Goal: Ask a question

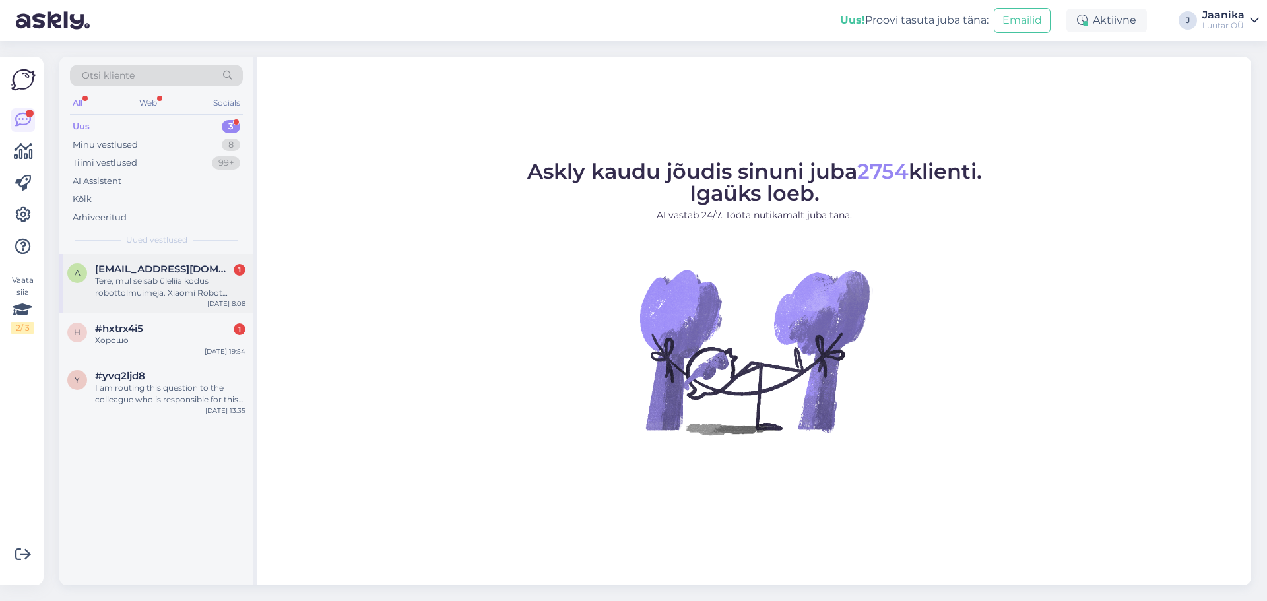
click at [143, 288] on div "Tere, mul seisab üleliia kodus robottolmuimeja. Xiaomi Robot Vacoom S10, seisuk…" at bounding box center [170, 287] width 150 height 24
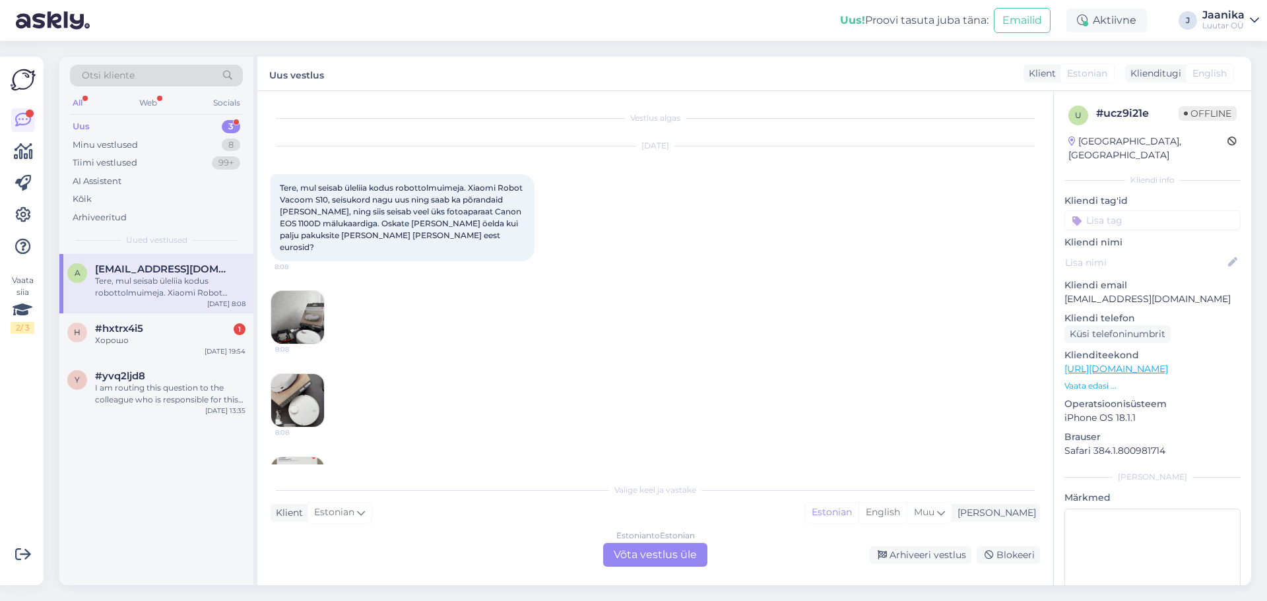
scroll to position [28, 0]
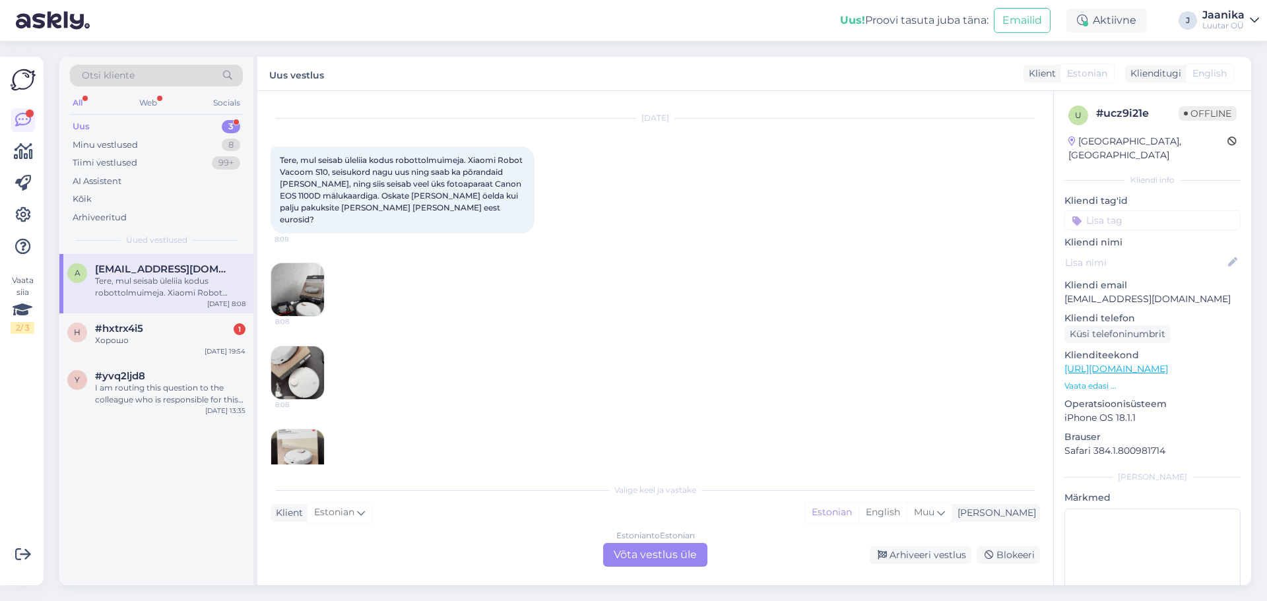
click at [647, 555] on div "Estonian to Estonian Võta vestlus üle" at bounding box center [655, 555] width 104 height 24
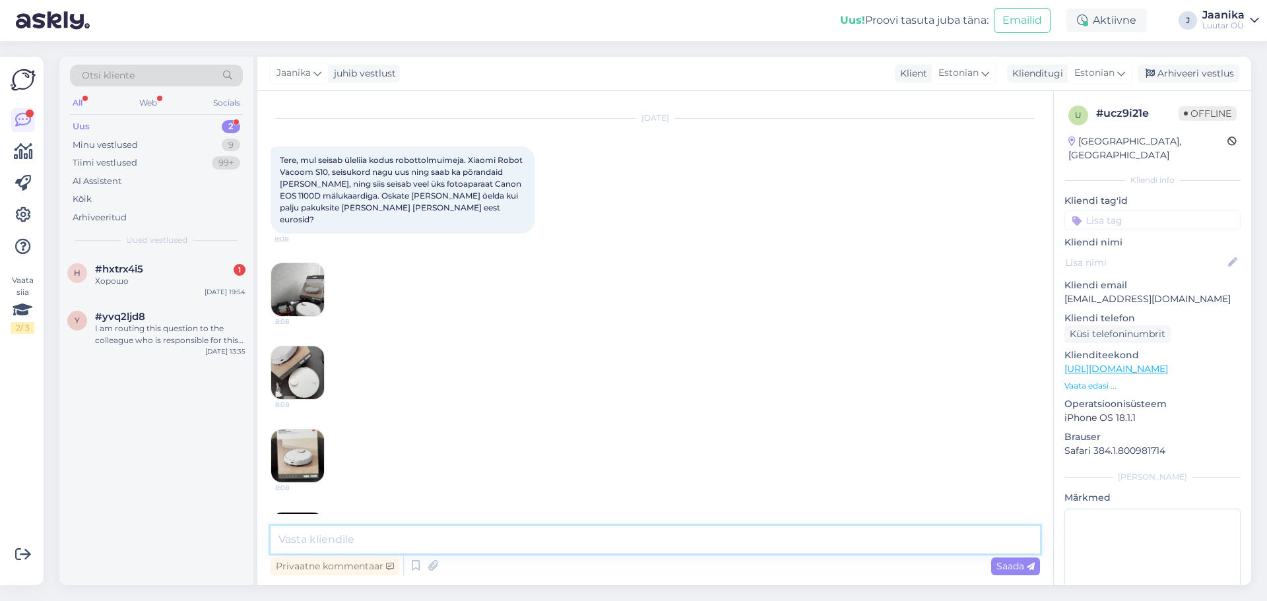
click at [438, 539] on textarea at bounding box center [655, 540] width 769 height 28
type textarea "Tere!"
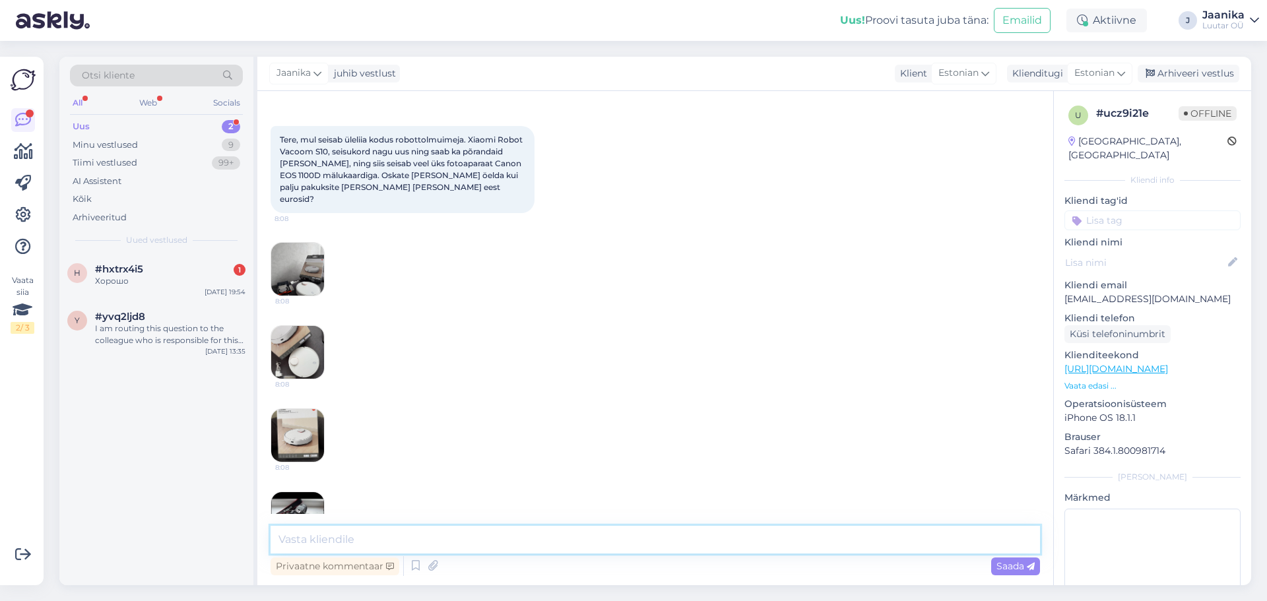
scroll to position [0, 0]
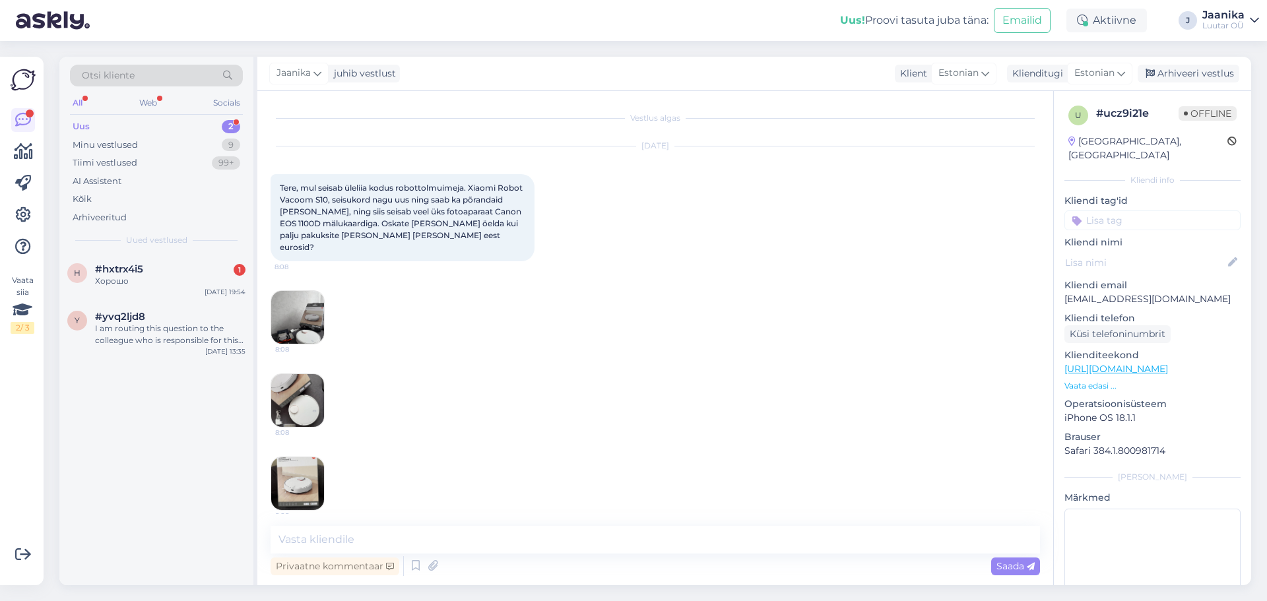
click at [297, 312] on img at bounding box center [297, 317] width 53 height 53
click at [303, 385] on img at bounding box center [297, 400] width 53 height 53
drag, startPoint x: 469, startPoint y: 187, endPoint x: 354, endPoint y: 202, distance: 116.5
click at [354, 202] on span "Tere, mul seisab üleliia kodus robottolmuimeja. Xiaomi Robot Vacoom S10, seisuk…" at bounding box center [402, 217] width 245 height 69
copy span "Xiaomi Robot Vacoom S10"
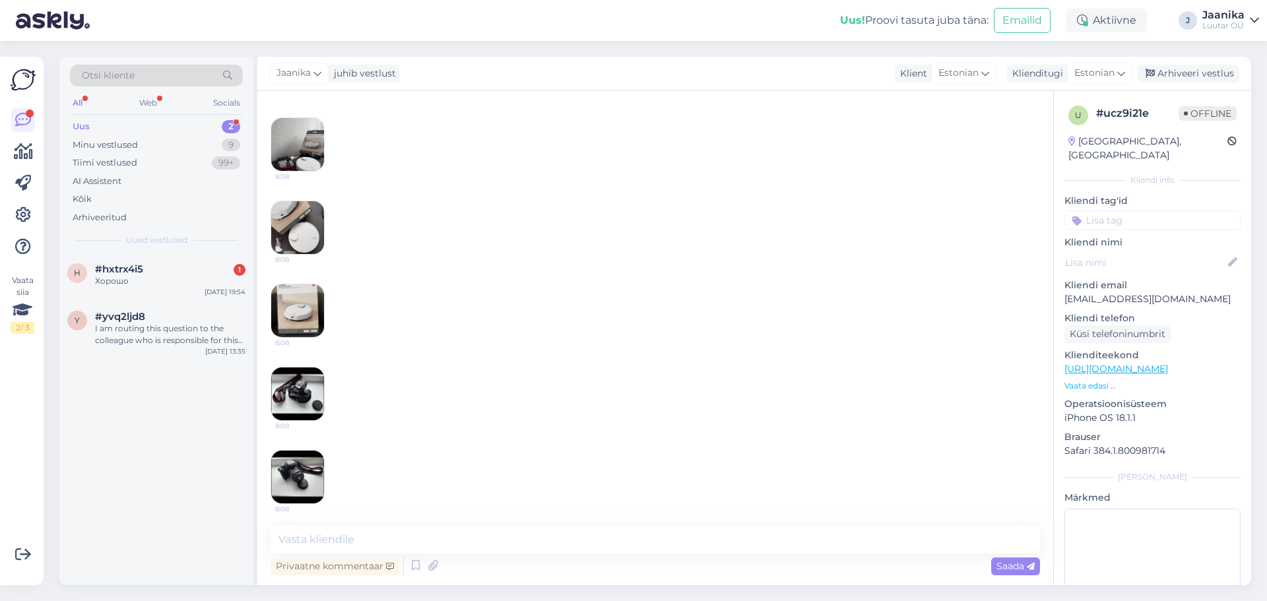
scroll to position [198, 0]
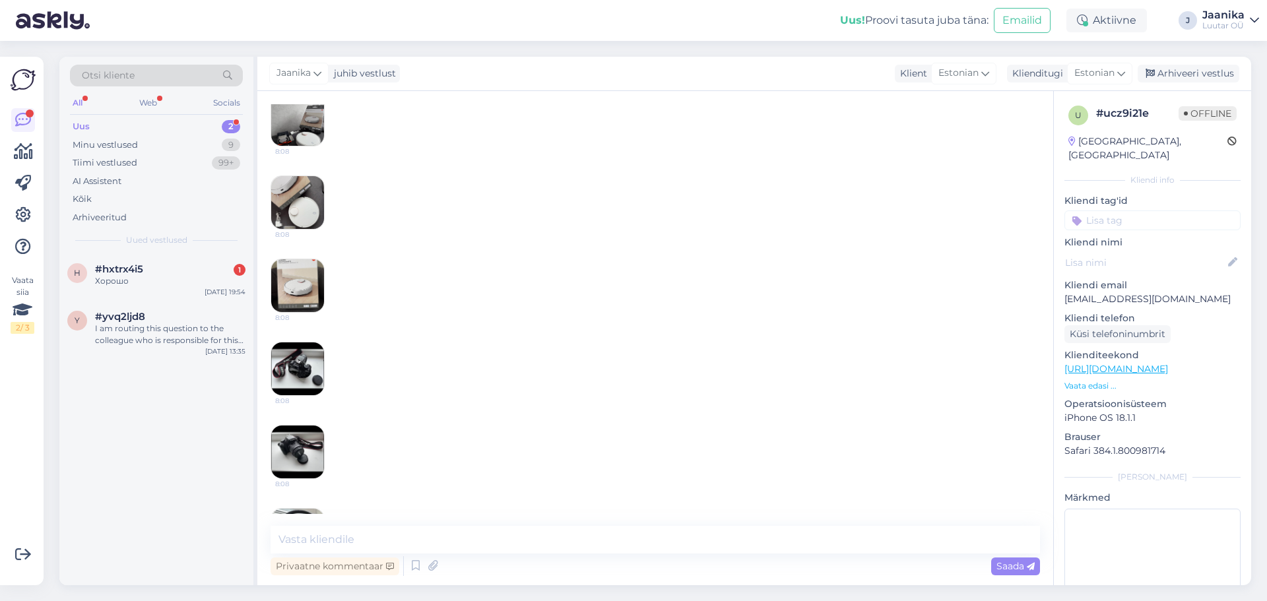
click at [298, 431] on img at bounding box center [297, 452] width 53 height 53
click at [307, 373] on img at bounding box center [297, 368] width 53 height 53
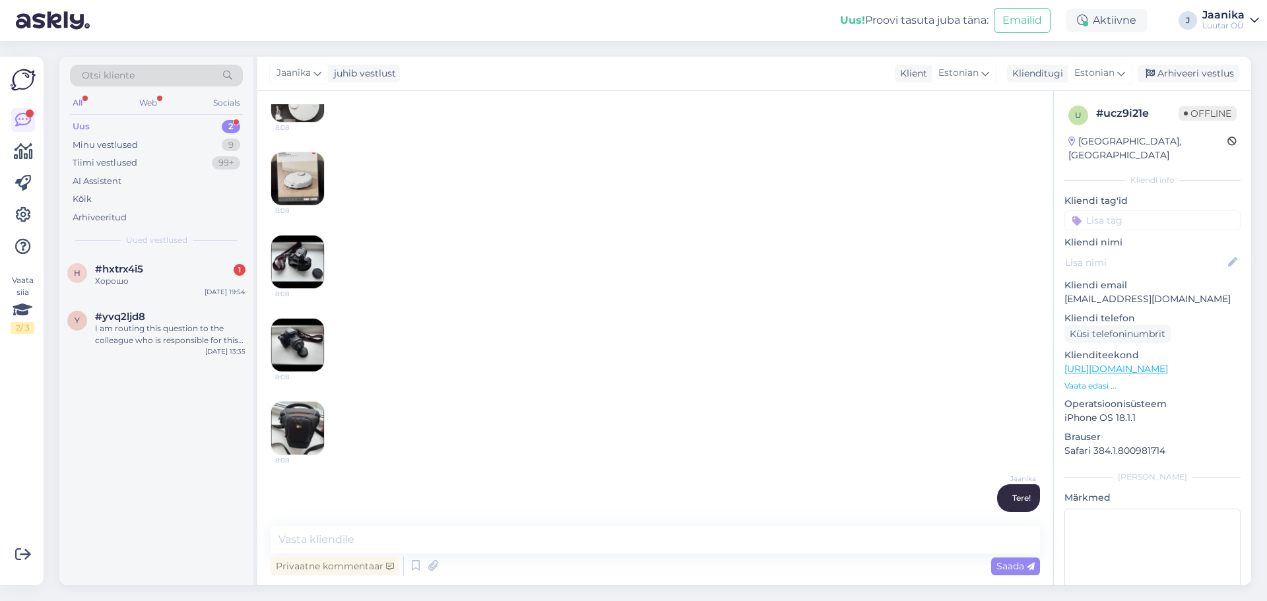
scroll to position [305, 0]
click at [278, 413] on img at bounding box center [297, 427] width 53 height 53
click at [296, 328] on img at bounding box center [297, 344] width 53 height 53
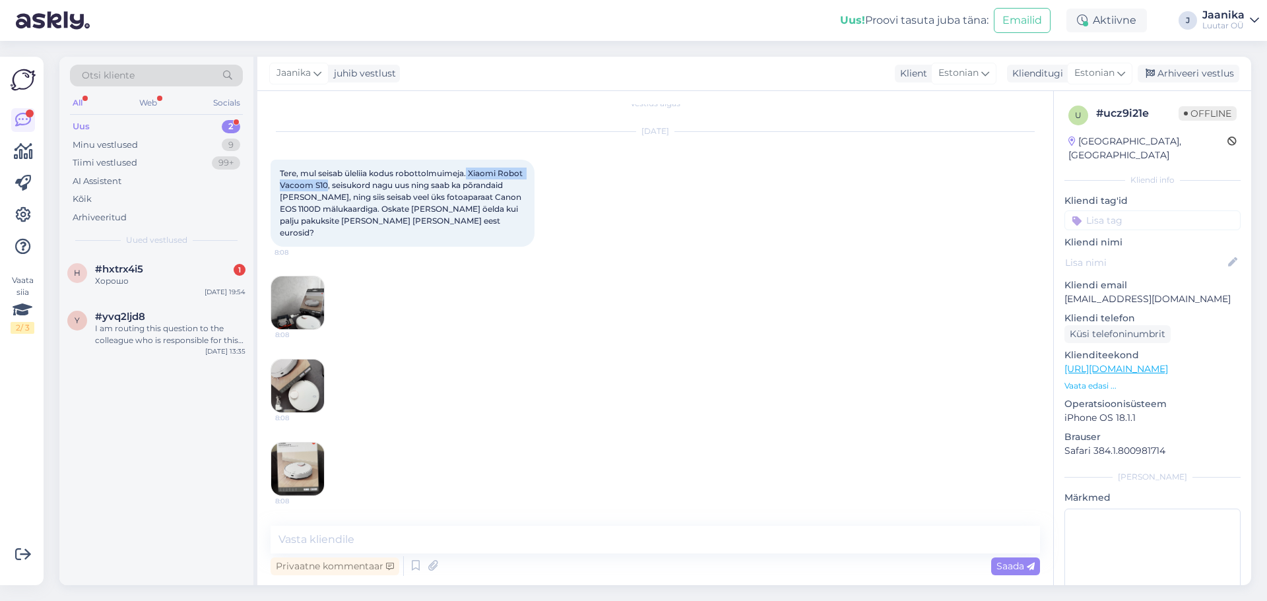
scroll to position [0, 0]
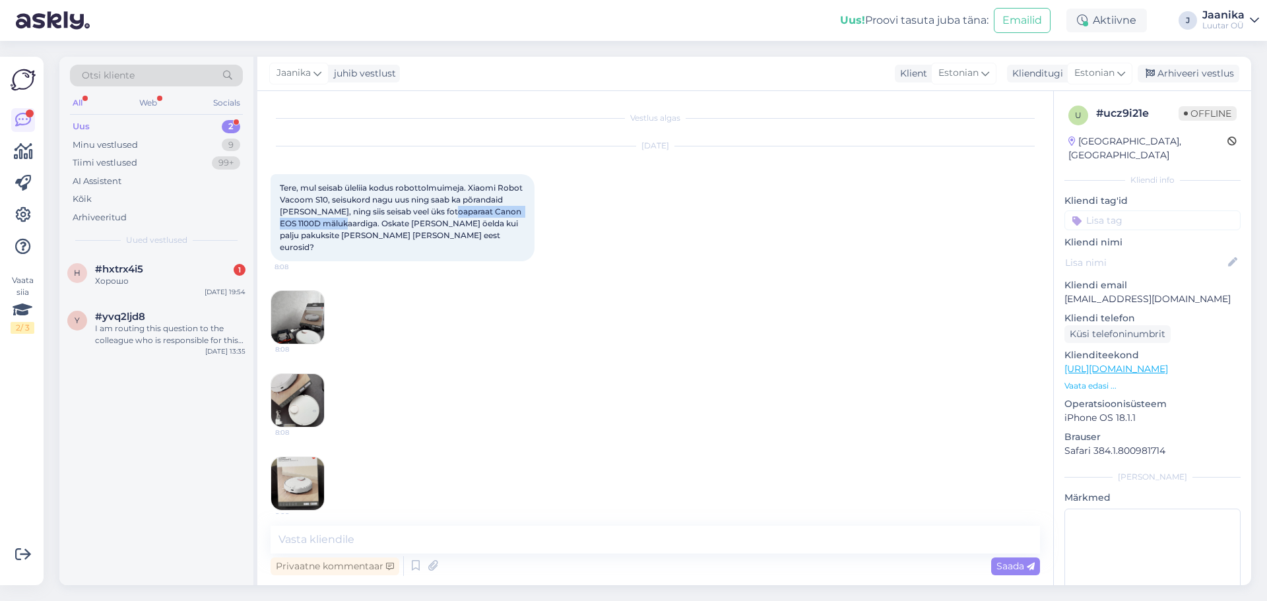
drag, startPoint x: 492, startPoint y: 209, endPoint x: 382, endPoint y: 221, distance: 110.8
click at [382, 220] on span "Tere, mul seisab üleliia kodus robottolmuimeja. Xiaomi Robot Vacoom S10, seisuk…" at bounding box center [402, 217] width 245 height 69
copy span "Canon EOS 1100D mälukaardiga."
click at [158, 349] on div "y #yvq2ljd8 I am routing this question to the colleague who is responsible for …" at bounding box center [156, 331] width 194 height 59
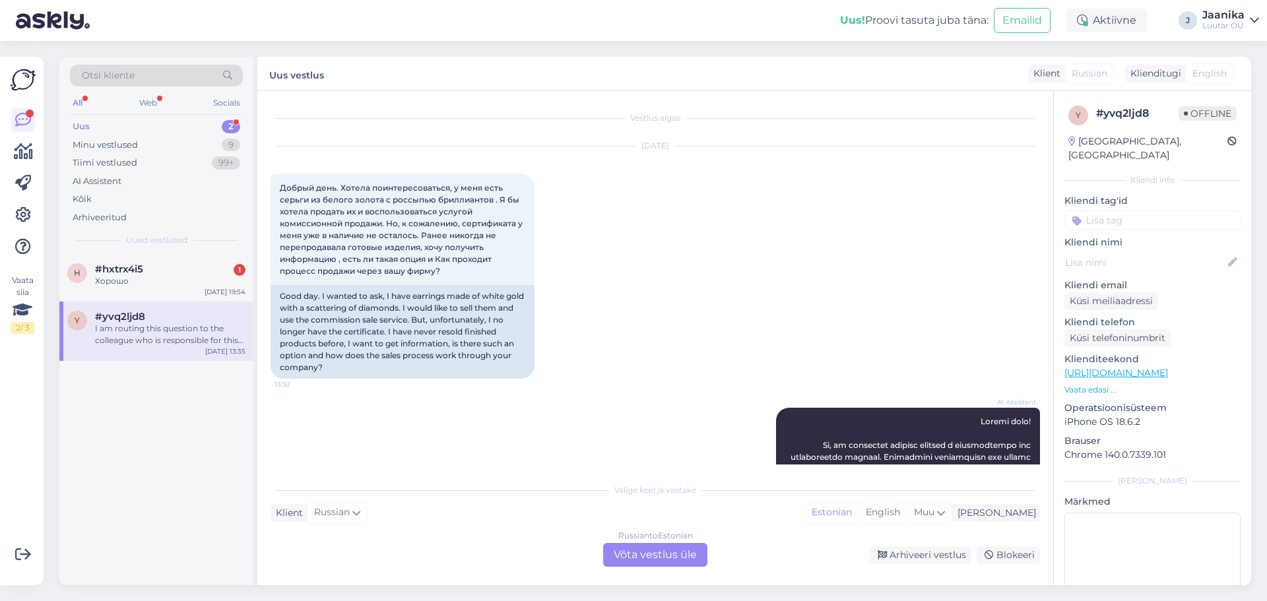
scroll to position [784, 0]
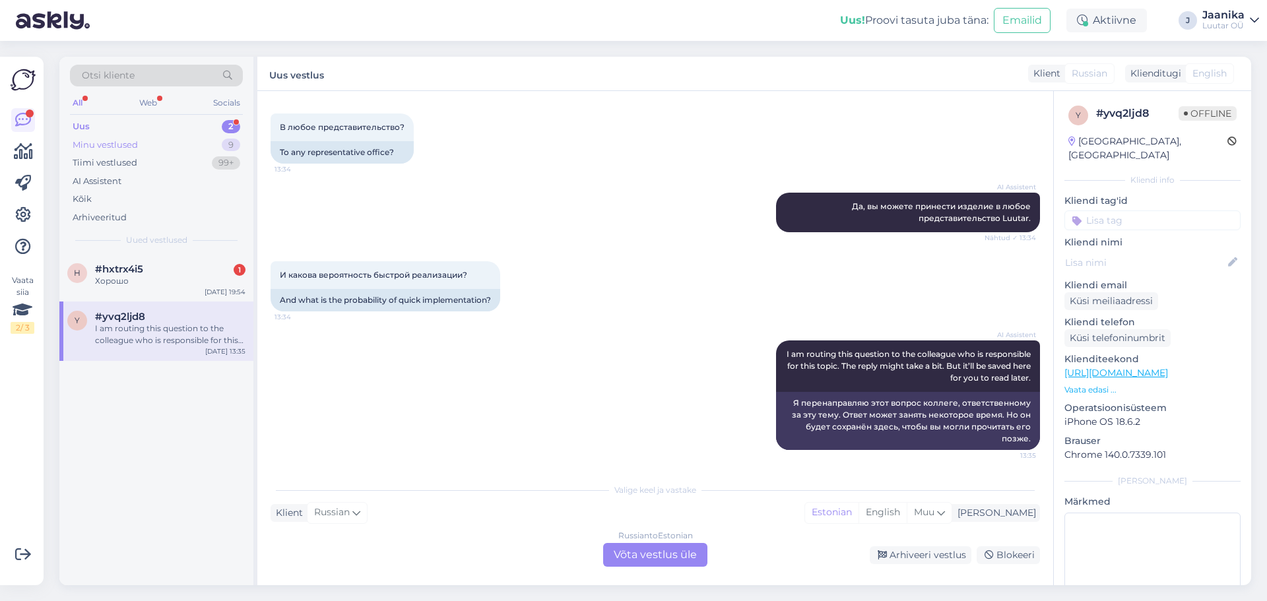
click at [129, 146] on div "Minu vestlused" at bounding box center [105, 145] width 65 height 13
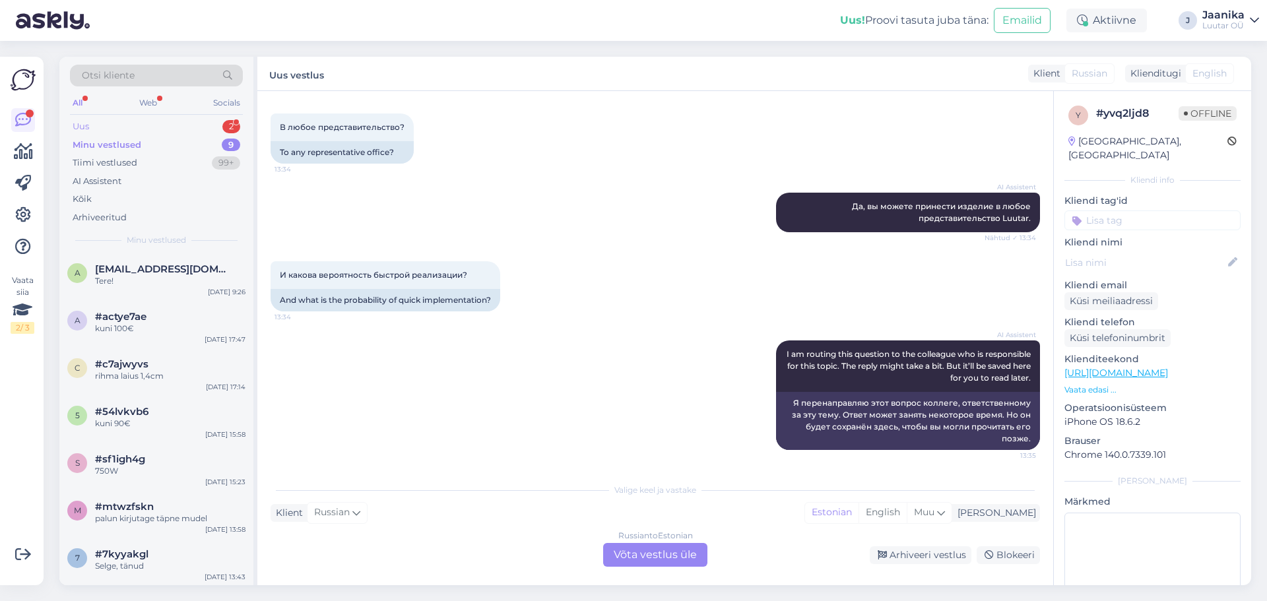
click at [125, 126] on div "Uus 2" at bounding box center [156, 126] width 173 height 18
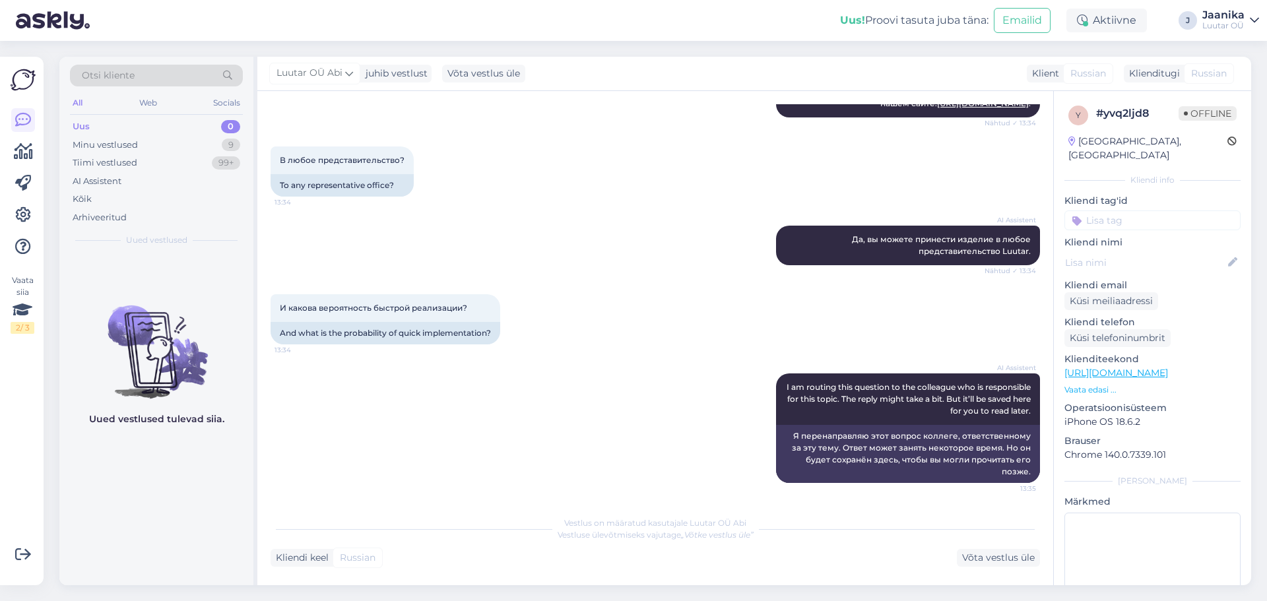
scroll to position [751, 0]
click at [106, 146] on div "Minu vestlused" at bounding box center [105, 145] width 65 height 13
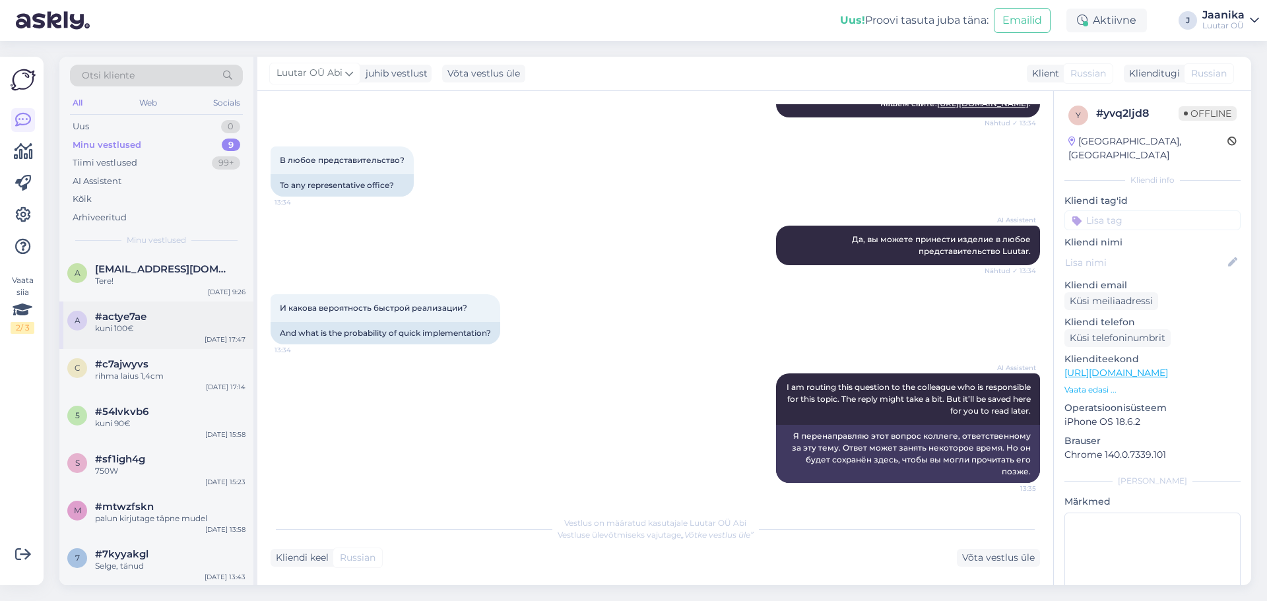
click at [118, 331] on div "kuni 100€" at bounding box center [170, 329] width 150 height 12
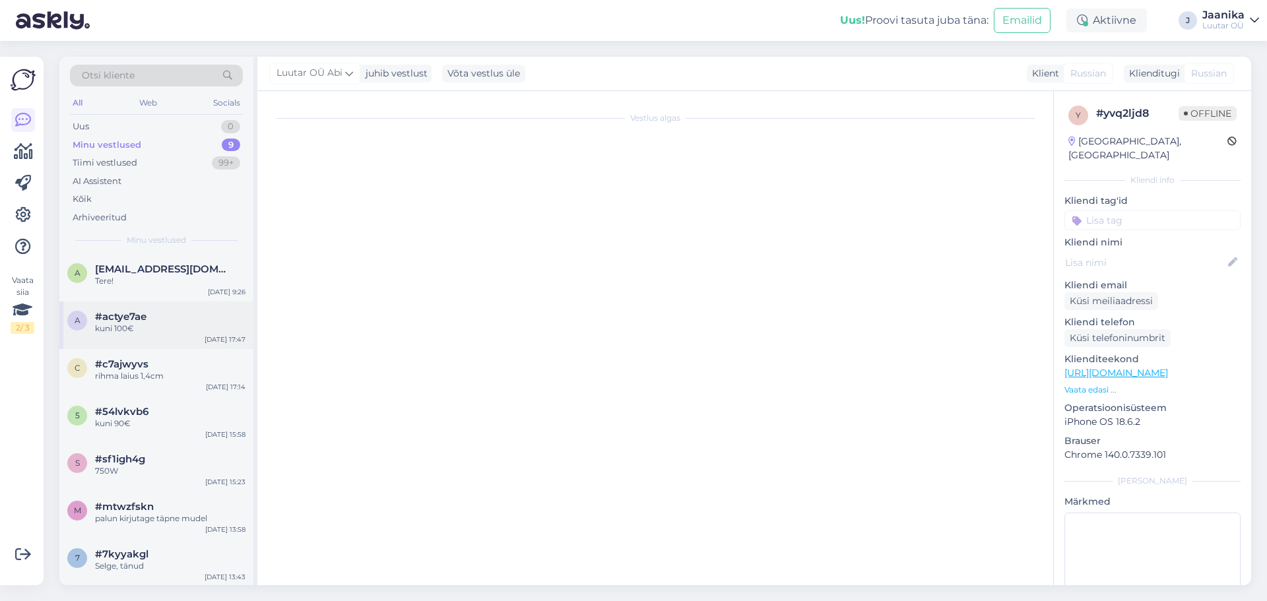
scroll to position [616, 0]
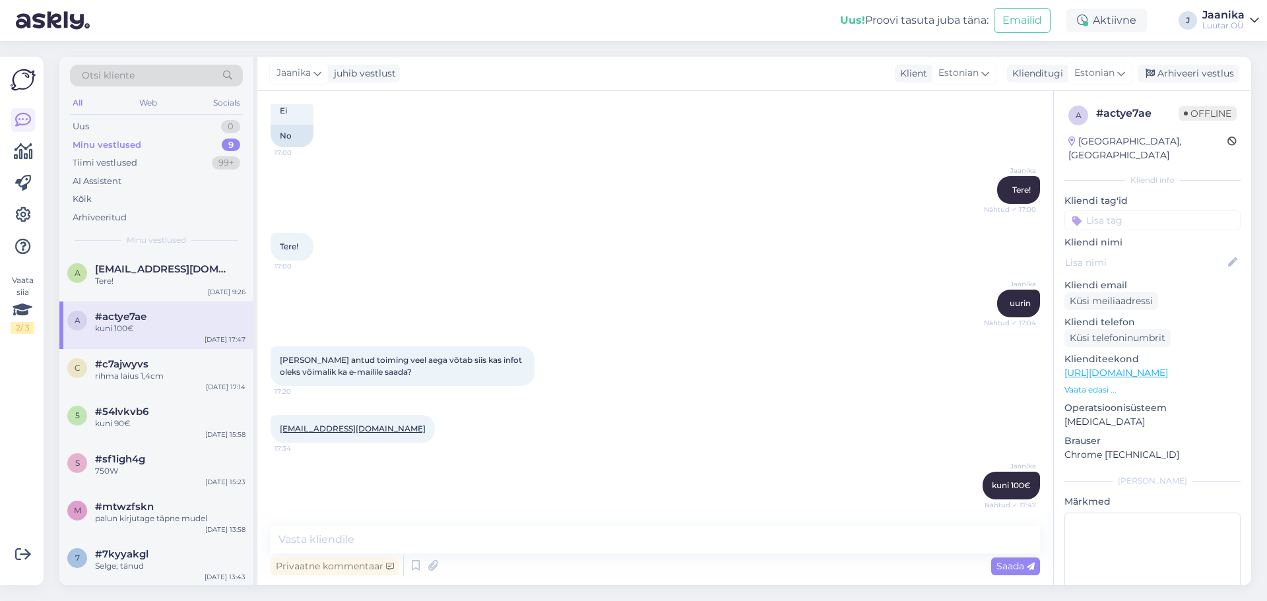
click at [125, 139] on div "Minu vestlused" at bounding box center [107, 145] width 69 height 13
click at [127, 269] on span "[EMAIL_ADDRESS][DOMAIN_NAME]" at bounding box center [163, 269] width 137 height 12
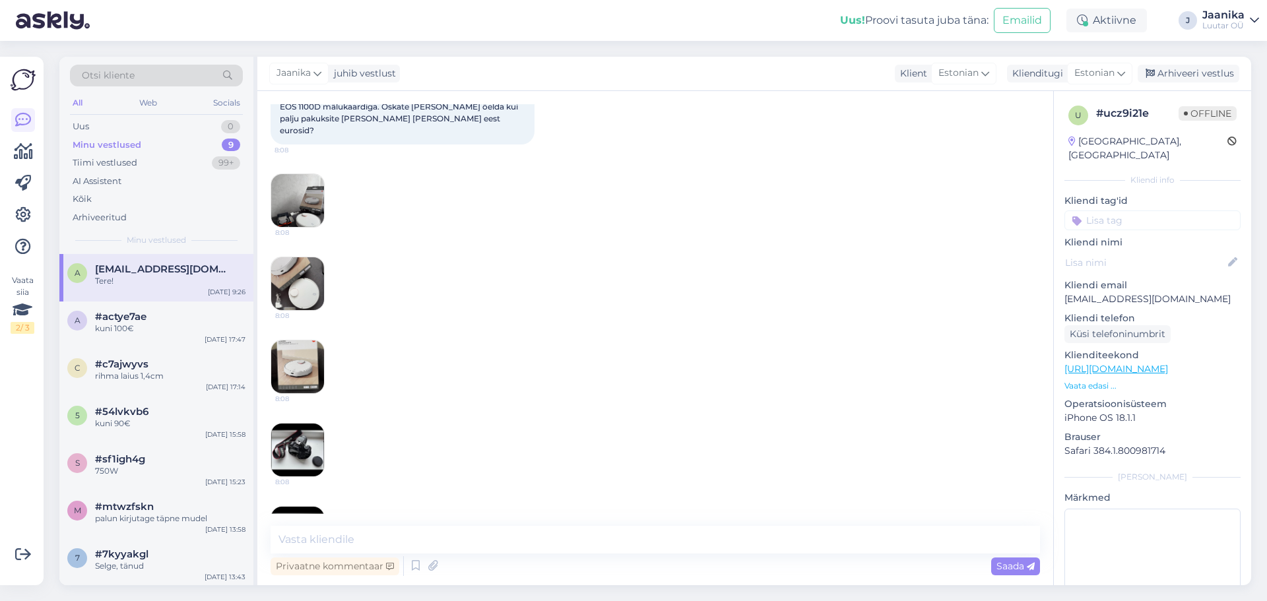
scroll to position [305, 0]
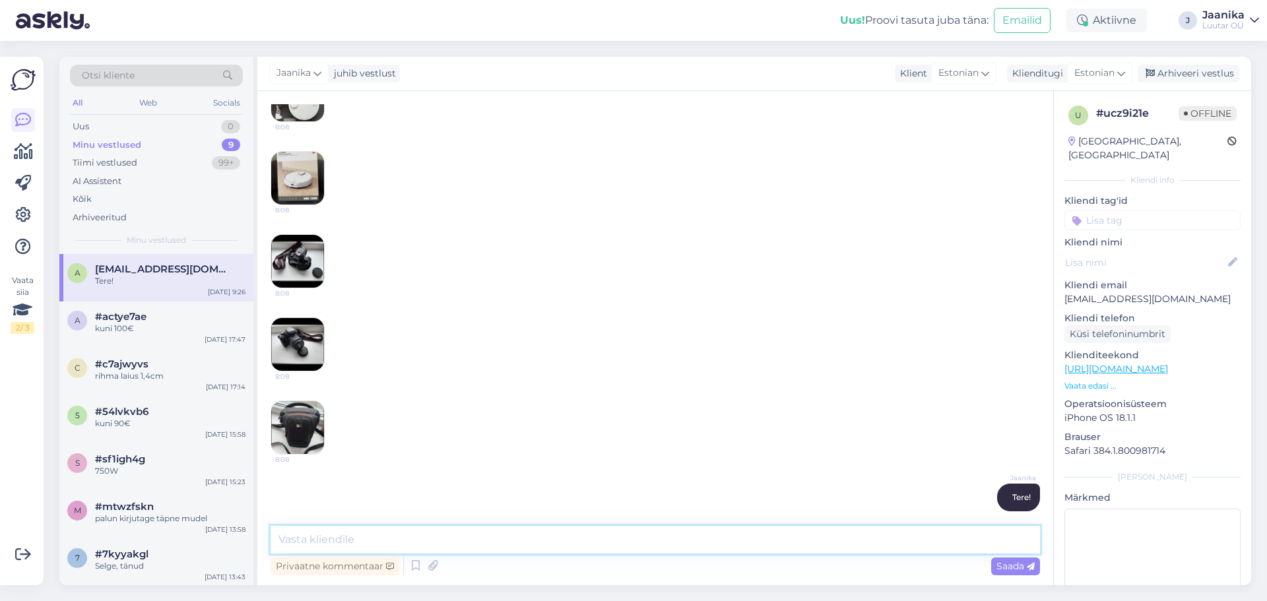
click at [412, 543] on textarea at bounding box center [655, 540] width 769 height 28
type textarea "tolmuimeja kuni 50€ kaamera kuni 40€"
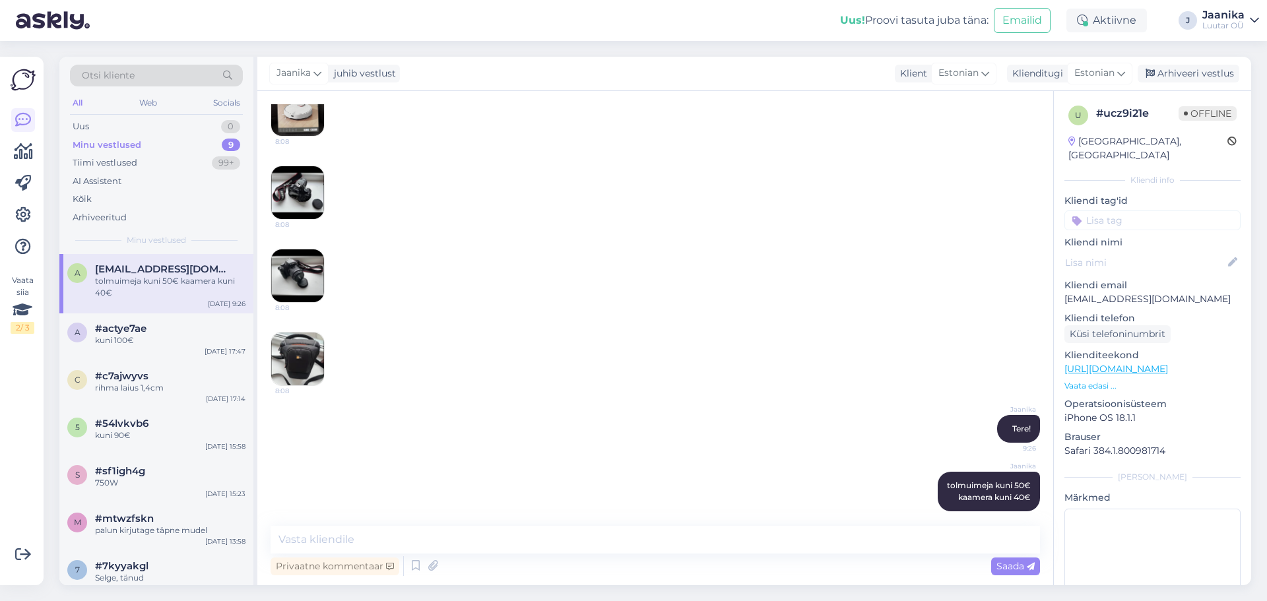
click at [105, 146] on div "Minu vestlused" at bounding box center [107, 145] width 69 height 13
click at [97, 125] on div "Uus 0" at bounding box center [156, 126] width 173 height 18
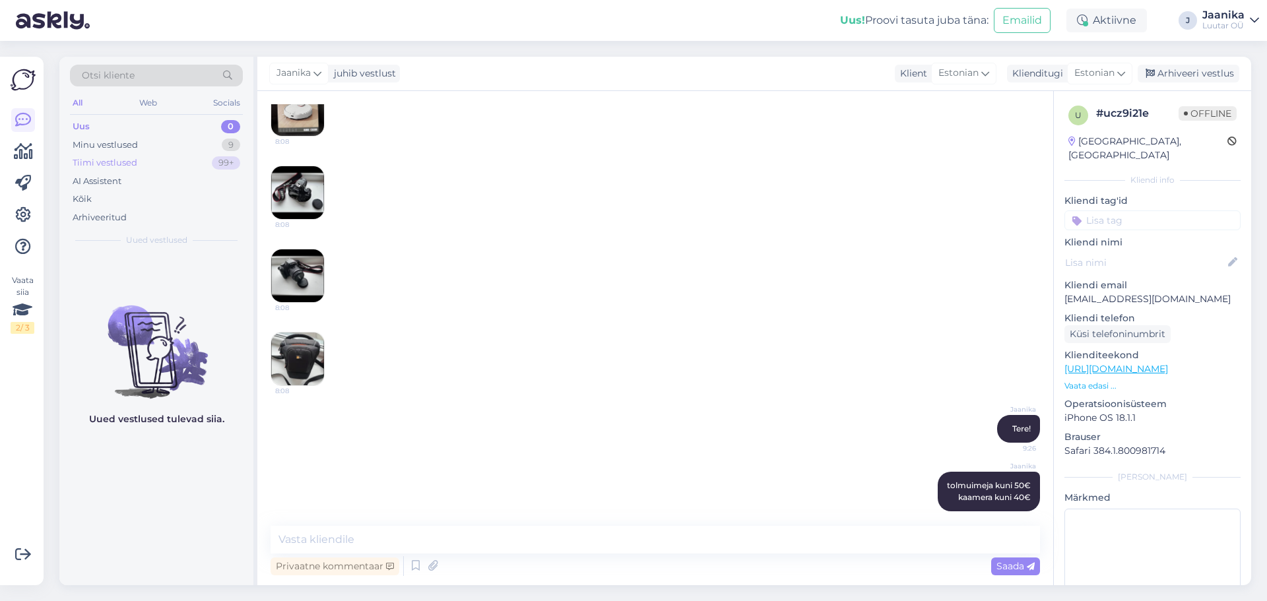
drag, startPoint x: 115, startPoint y: 148, endPoint x: 118, endPoint y: 164, distance: 15.5
click at [115, 148] on div "Minu vestlused" at bounding box center [105, 145] width 65 height 13
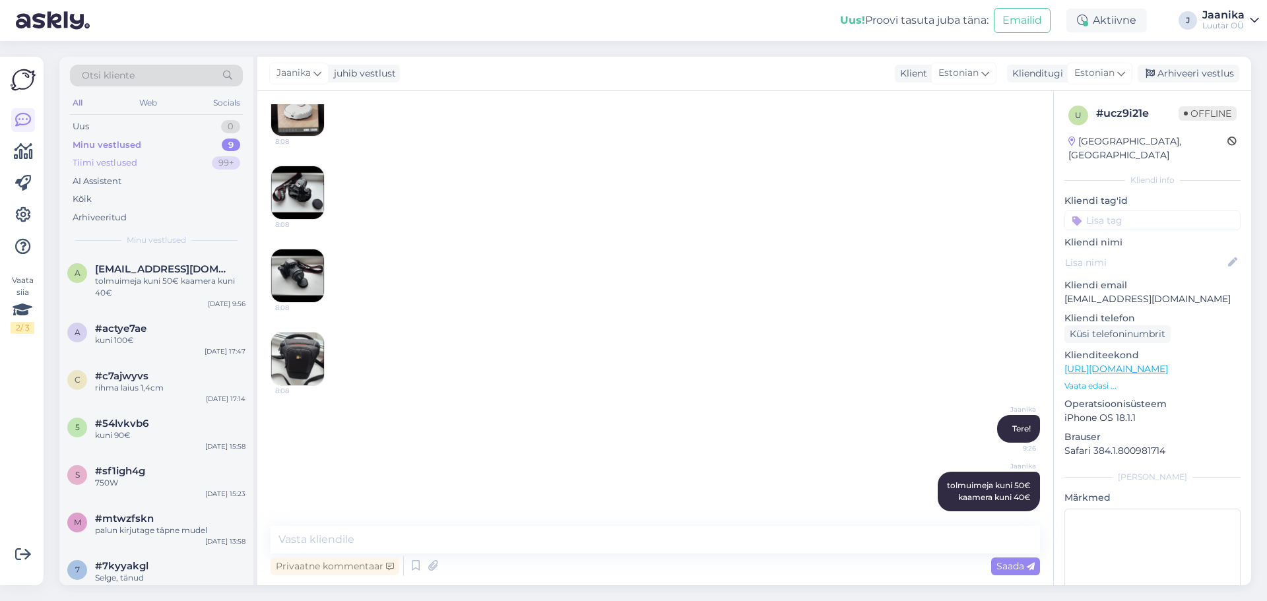
click at [119, 164] on div "Tiimi vestlused" at bounding box center [105, 162] width 65 height 13
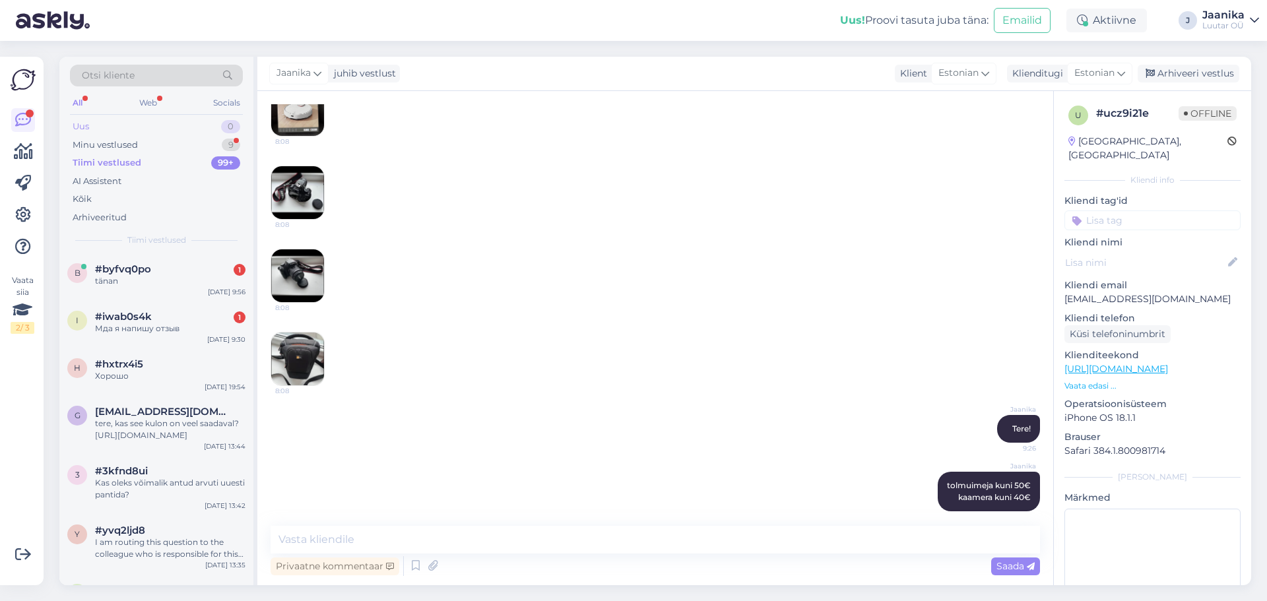
click at [100, 127] on div "Uus 0" at bounding box center [156, 126] width 173 height 18
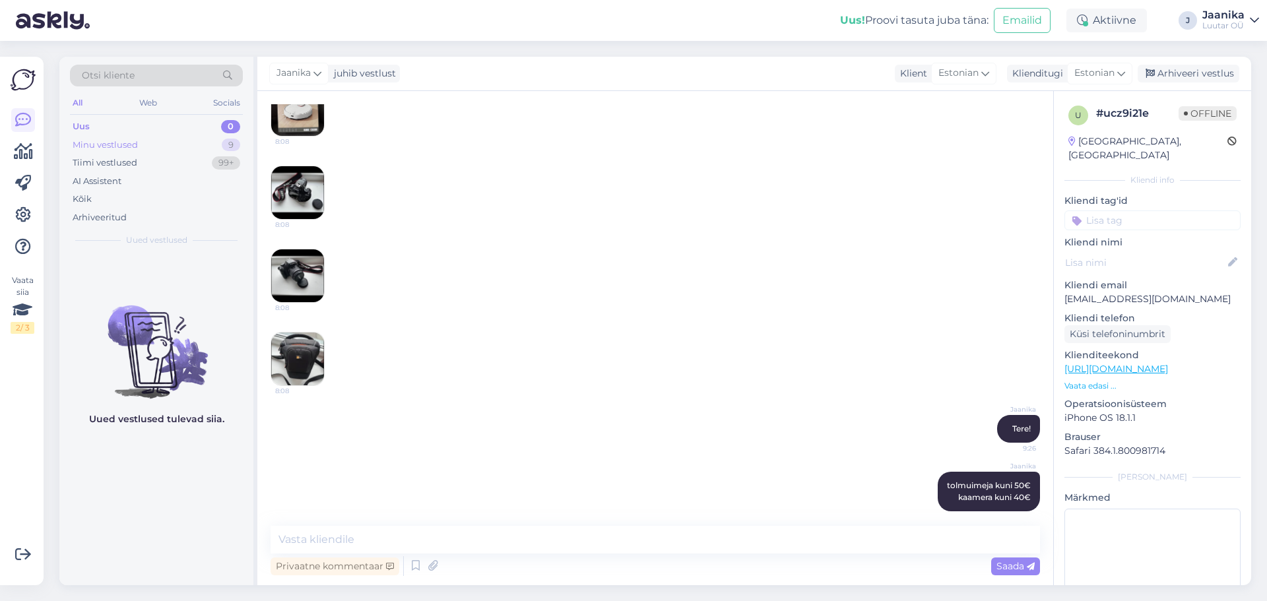
click at [108, 139] on div "Minu vestlused" at bounding box center [105, 145] width 65 height 13
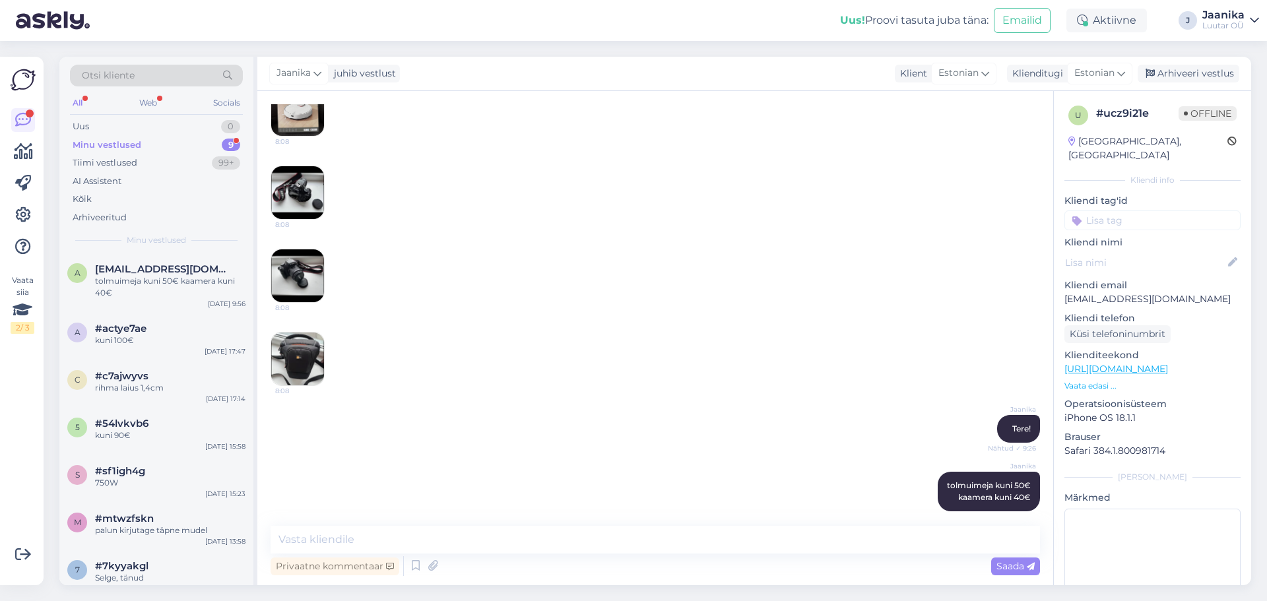
click at [98, 143] on div "Minu vestlused" at bounding box center [107, 145] width 69 height 13
